Goal: Navigation & Orientation: Find specific page/section

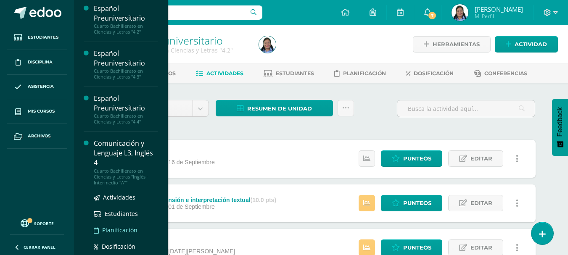
scroll to position [260, 0]
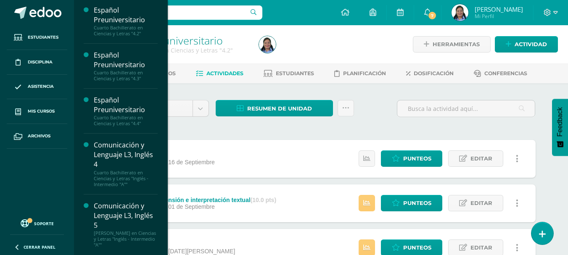
click at [118, 210] on div "Comunicación y Lenguaje L3, Inglés 5" at bounding box center [126, 215] width 64 height 29
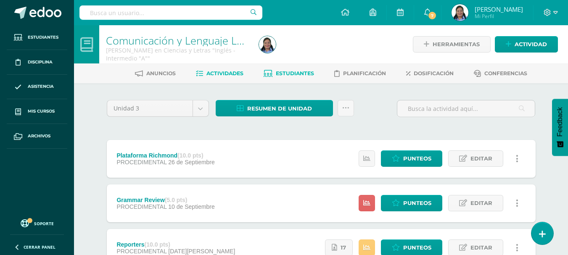
click at [278, 75] on span "Estudiantes" at bounding box center [295, 73] width 38 height 6
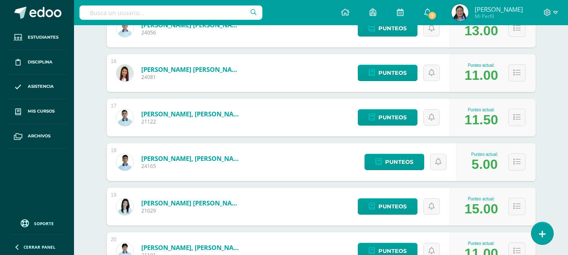
scroll to position [798, 0]
